Goal: Information Seeking & Learning: Learn about a topic

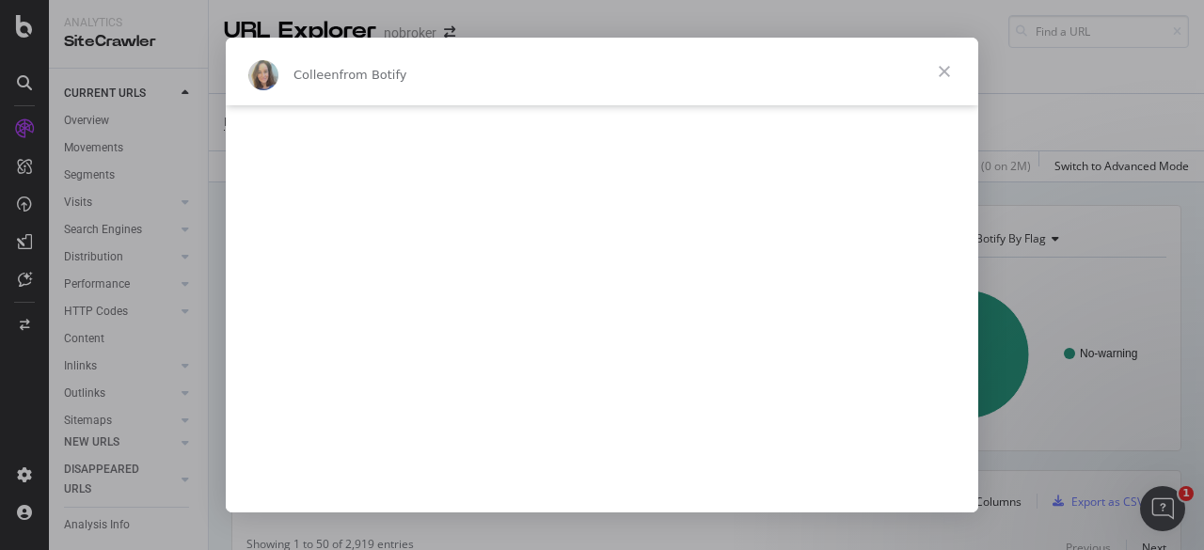
scroll to position [258, 0]
type input "155535"
click at [943, 72] on span "Close" at bounding box center [945, 72] width 68 height 68
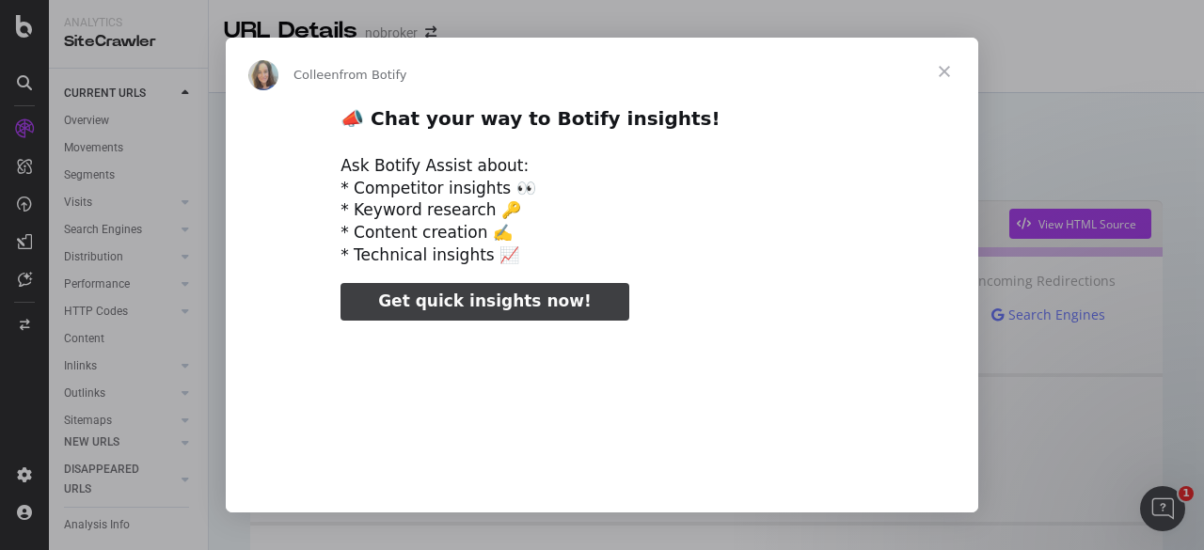
type input "184008"
click at [945, 78] on span "Close" at bounding box center [945, 72] width 68 height 68
